Goal: Use online tool/utility: Utilize a website feature to perform a specific function

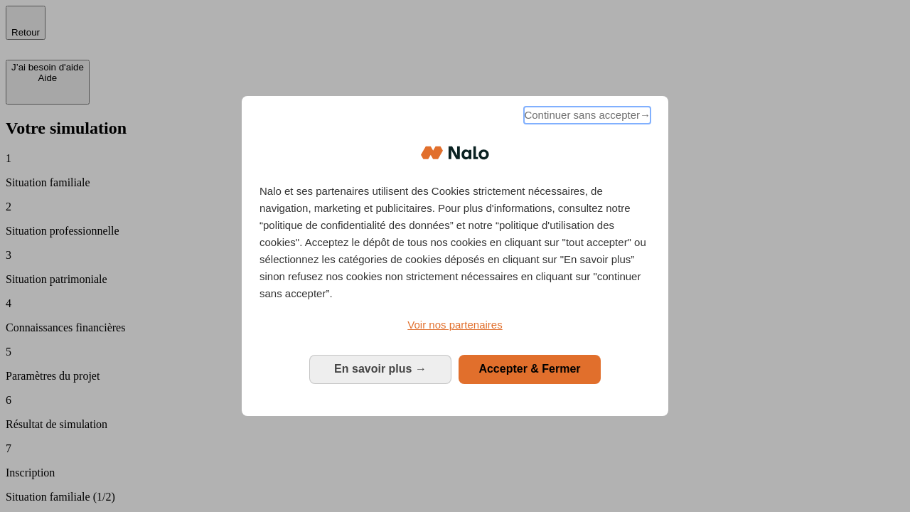
click at [586, 117] on span "Continuer sans accepter →" at bounding box center [587, 115] width 126 height 17
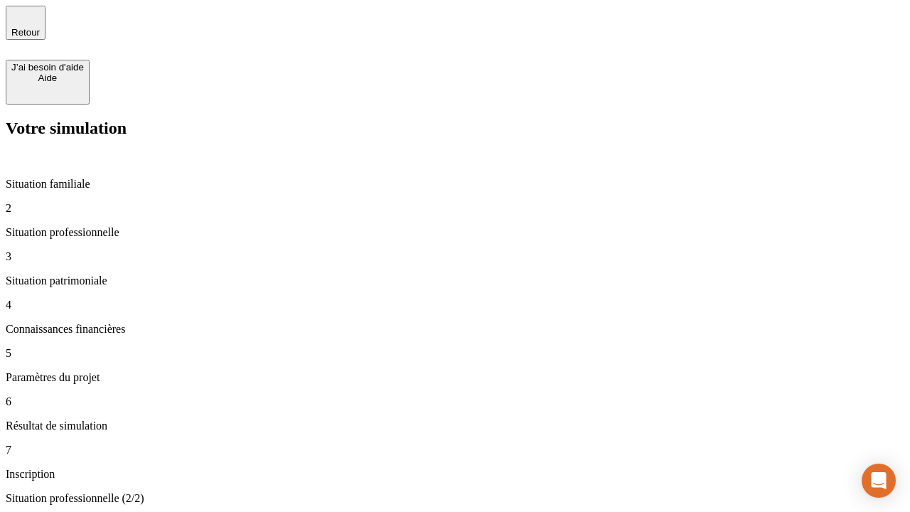
type input "30 000"
type input "1 000"
